Goal: Information Seeking & Learning: Learn about a topic

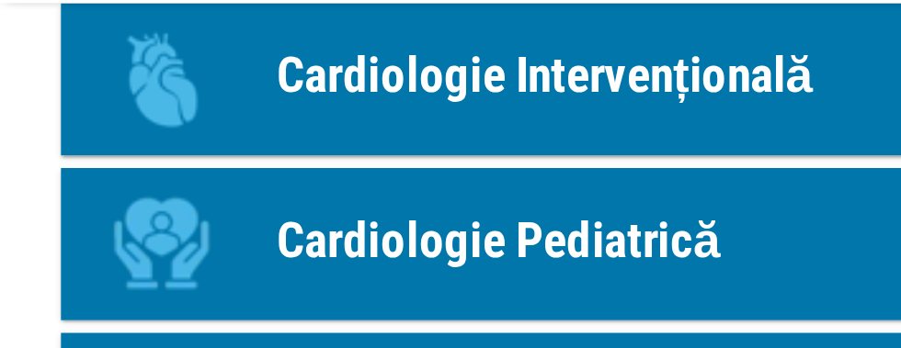
scroll to position [1367, 0]
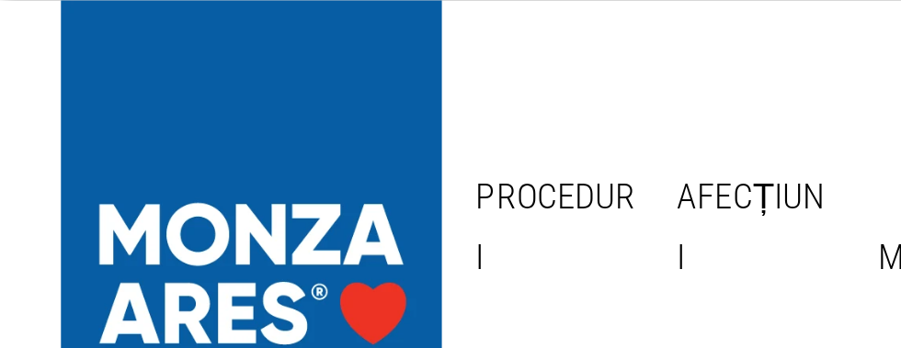
click at [244, 80] on link "Afecțiuni" at bounding box center [271, 82] width 69 height 60
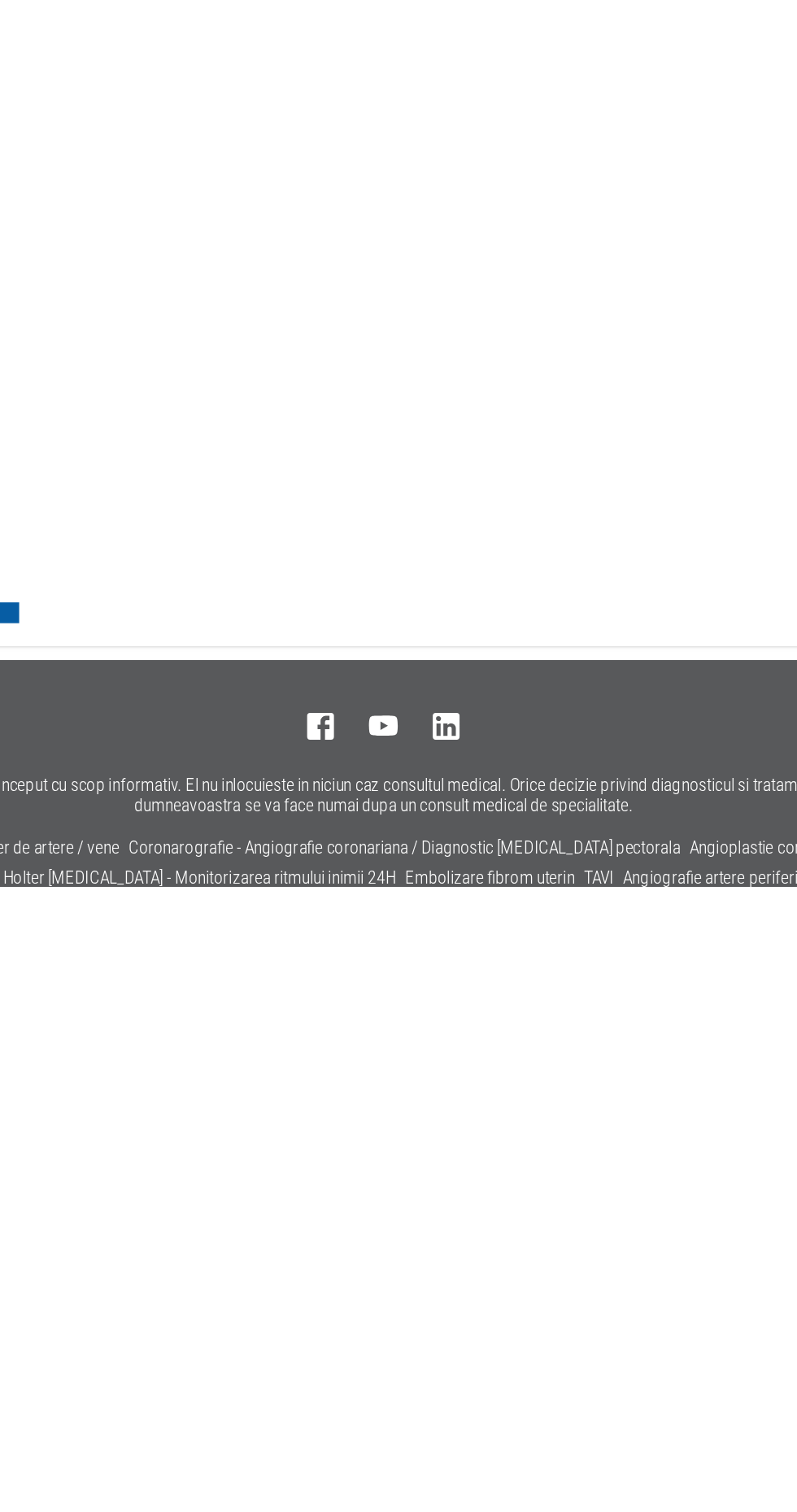
scroll to position [1127, 0]
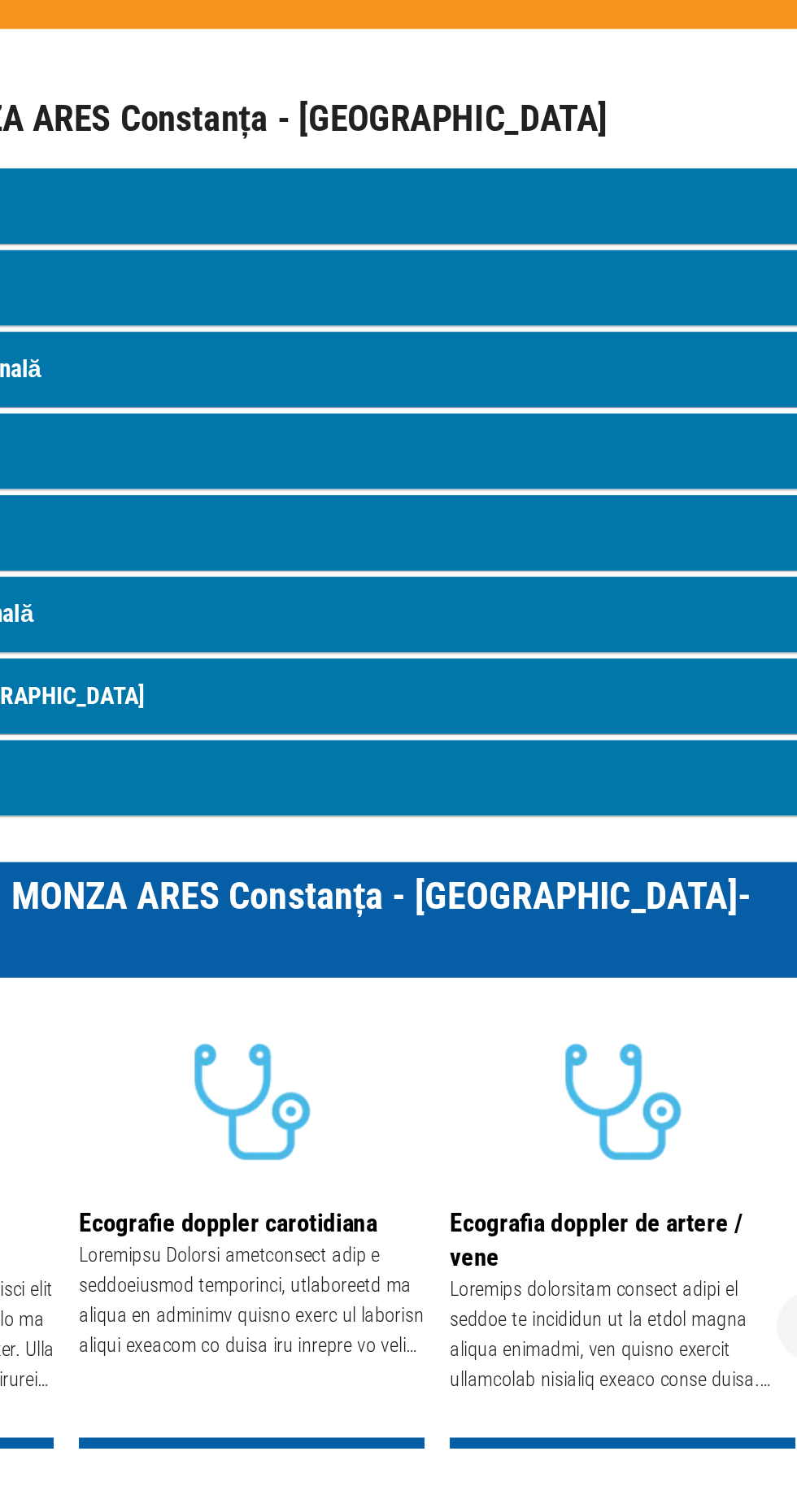
scroll to position [1463, 0]
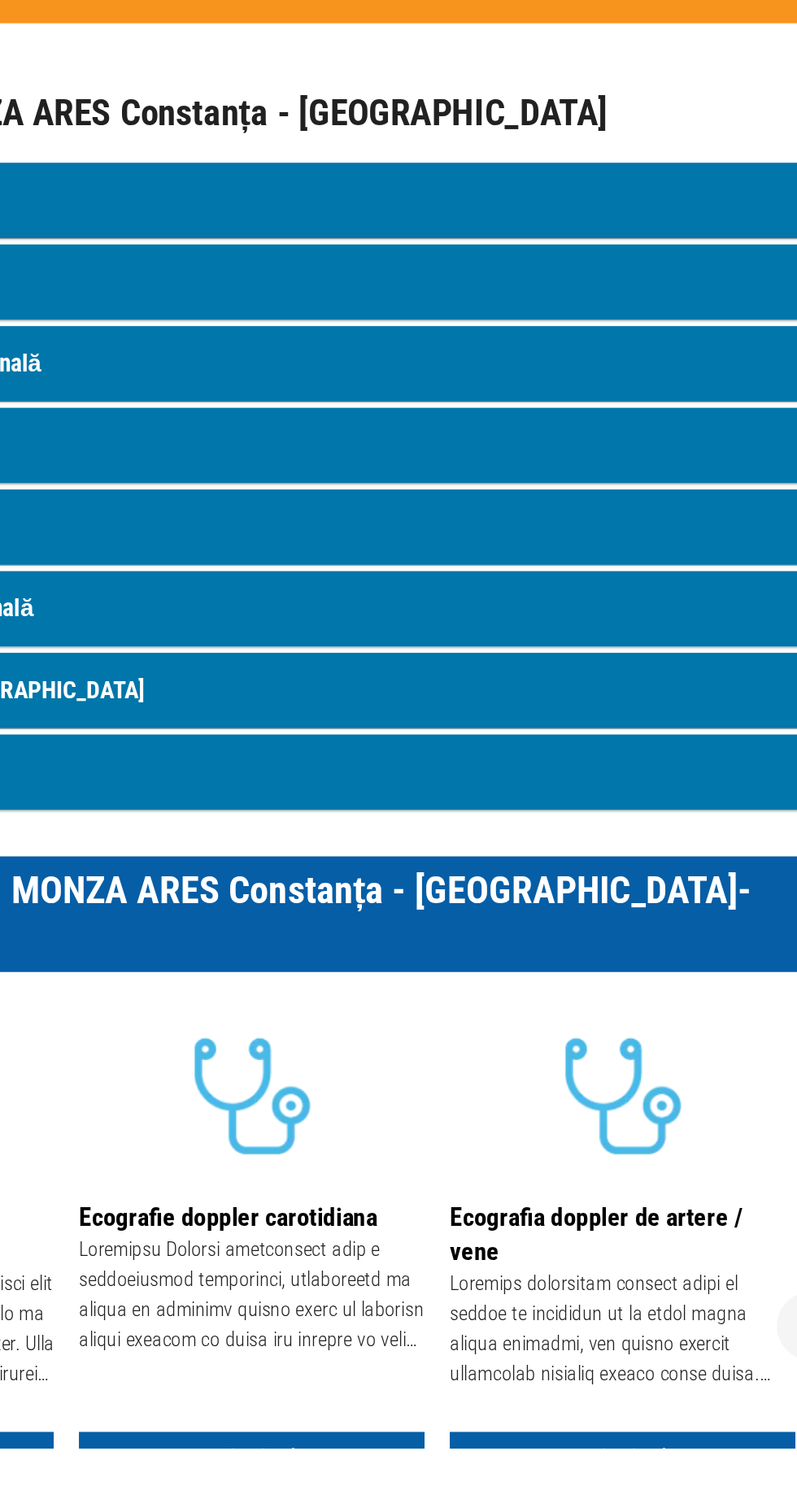
click at [453, 307] on link "Vezi mai mult" at bounding box center [396, 1516] width 224 height 30
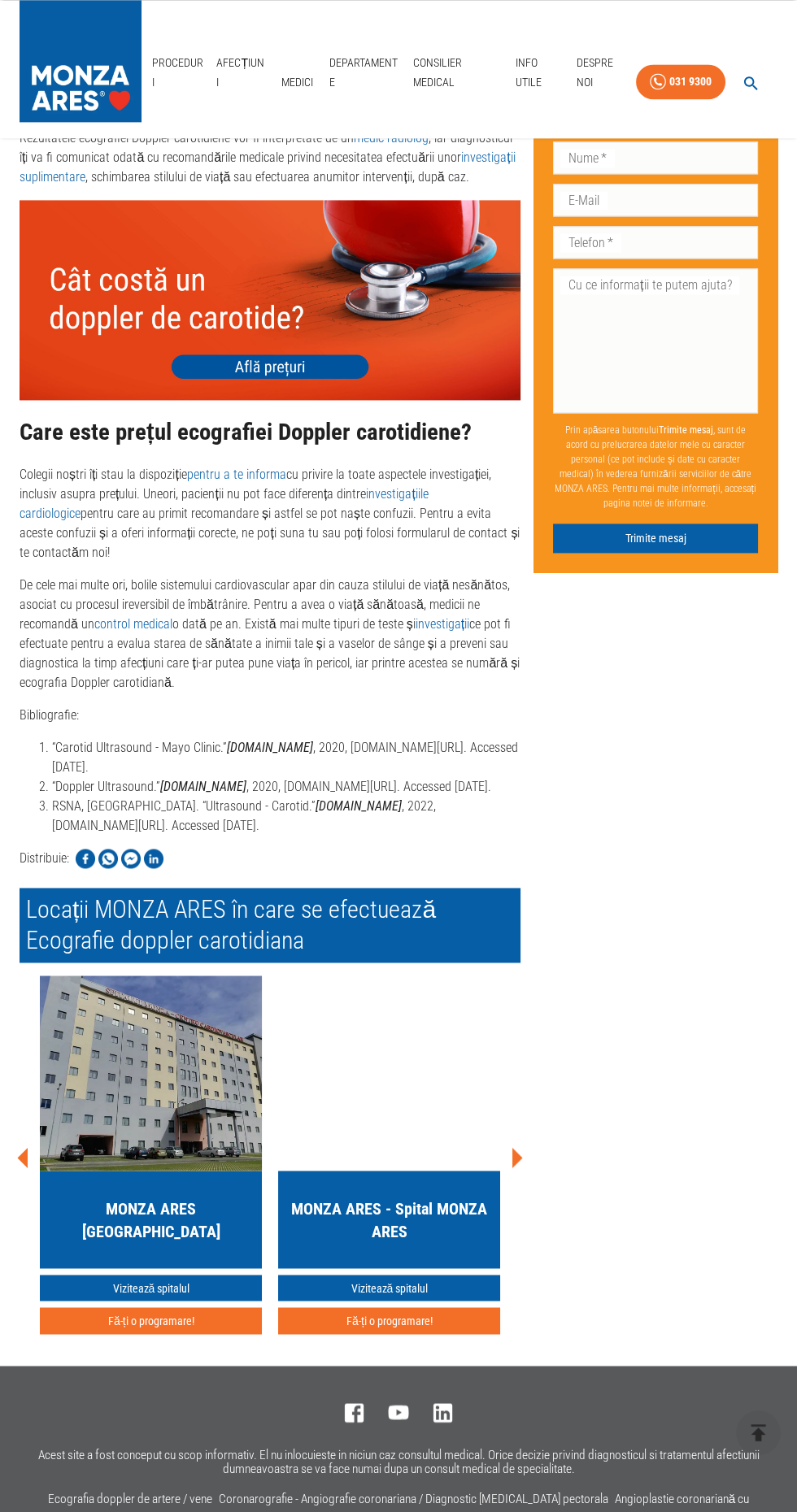
scroll to position [3357, 0]
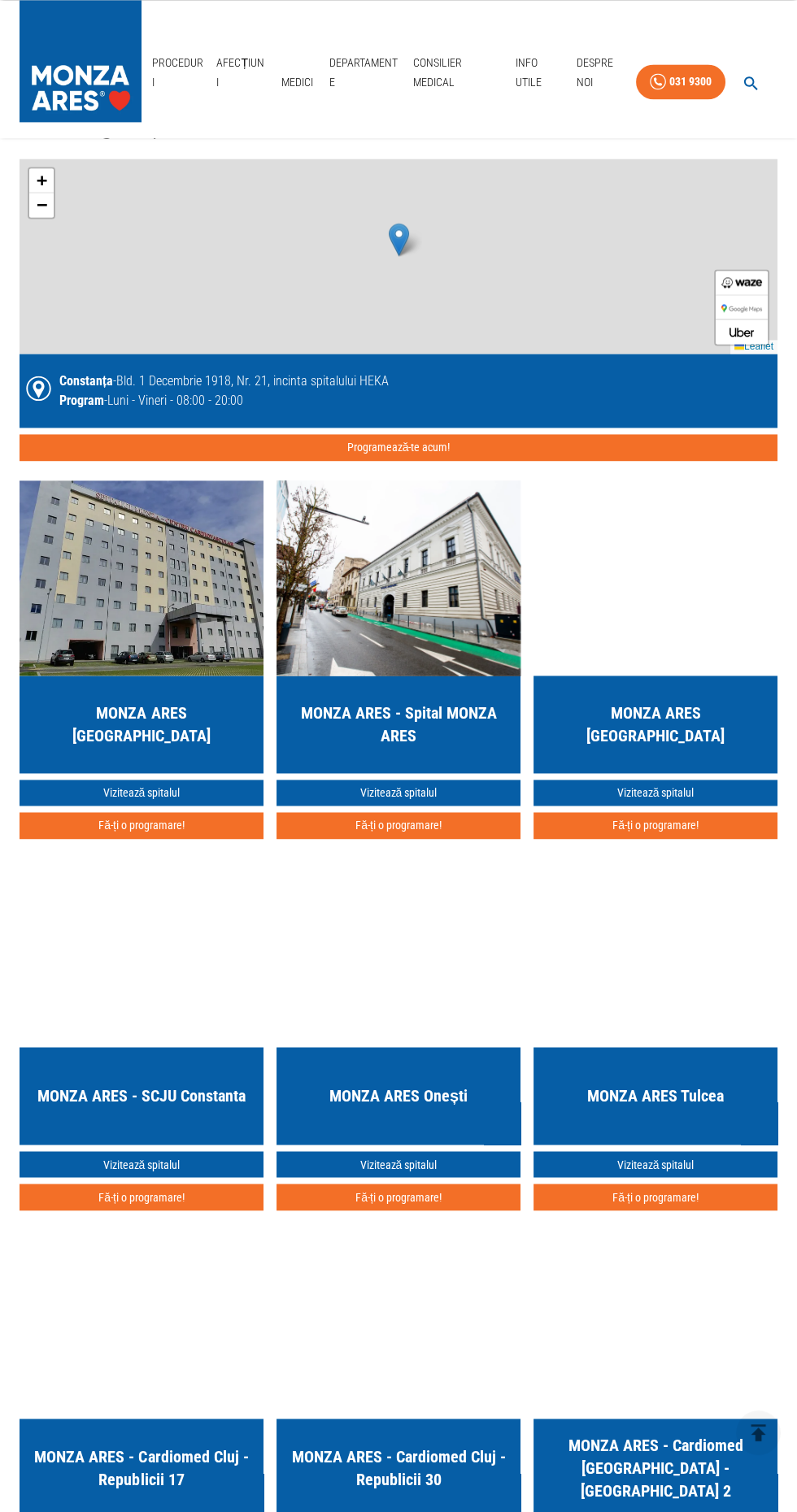
scroll to position [2593, 0]
